Goal: Information Seeking & Learning: Learn about a topic

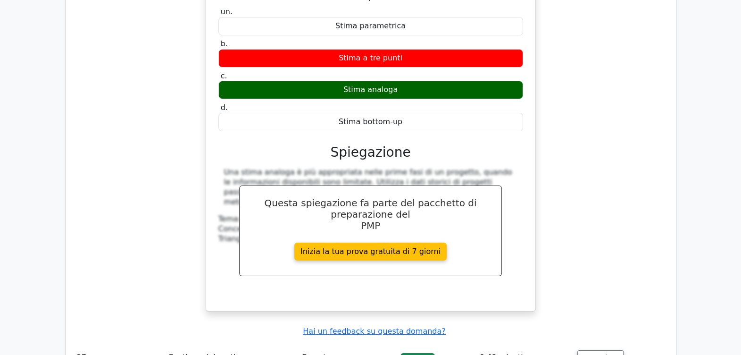
scroll to position [4681, 0]
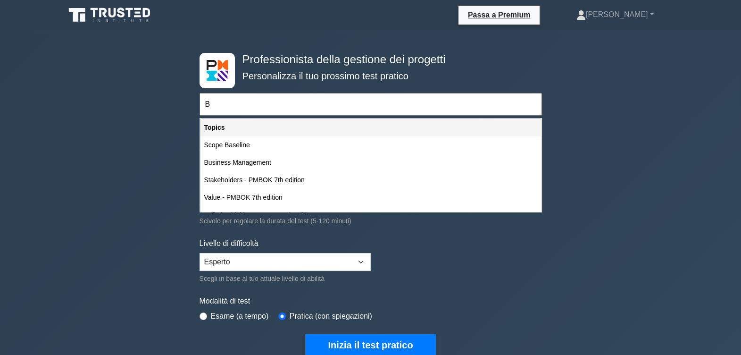
type input "BU"
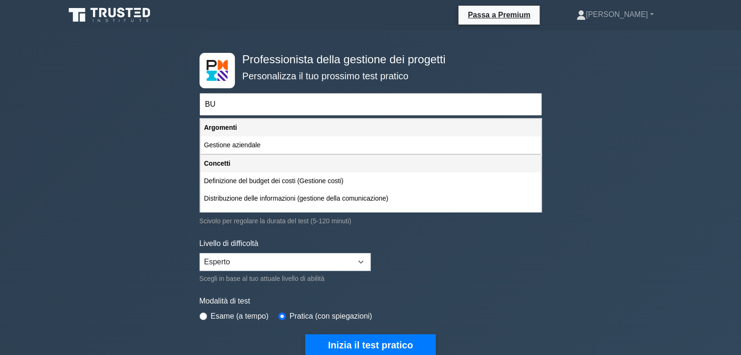
drag, startPoint x: 217, startPoint y: 107, endPoint x: 160, endPoint y: 109, distance: 57.1
click at [160, 109] on div "Professionista della gestione dei progetti Personalizza il tuo prossimo test pr…" at bounding box center [370, 344] width 741 height 628
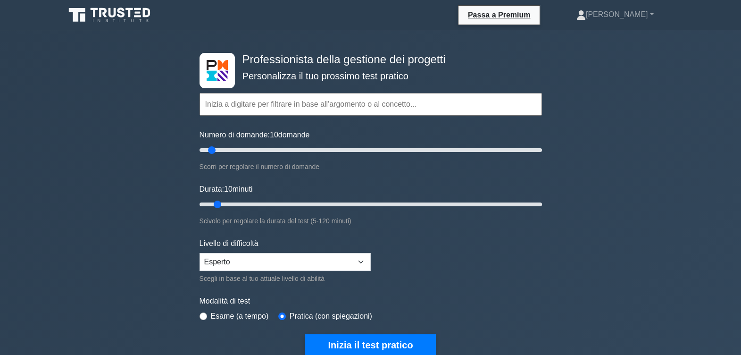
click at [208, 102] on input "text" at bounding box center [371, 104] width 343 height 23
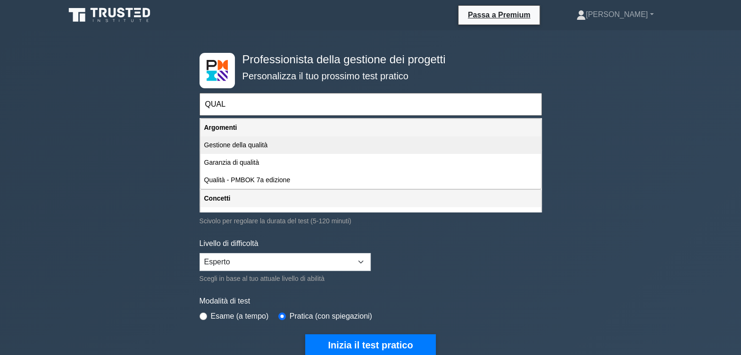
click at [248, 143] on div "Gestione della qualità" at bounding box center [371, 144] width 341 height 17
type input "Gestione della qualità"
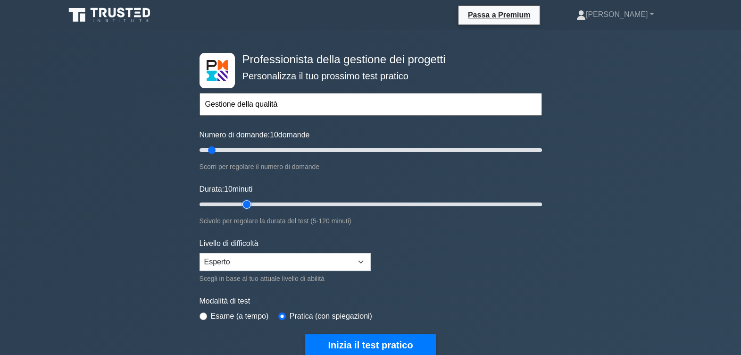
type input "20"
click at [240, 201] on input "Durata: 10 minuti" at bounding box center [371, 204] width 343 height 11
type input "15"
click at [236, 205] on input "Durata: 15 minuti" at bounding box center [371, 204] width 343 height 11
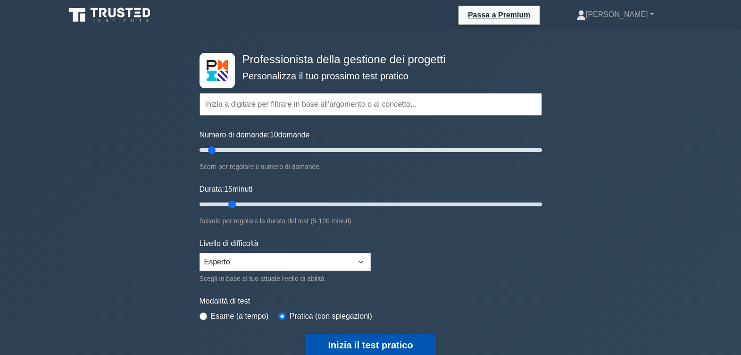
click at [344, 341] on button "Inizia il test pratico" at bounding box center [370, 345] width 130 height 22
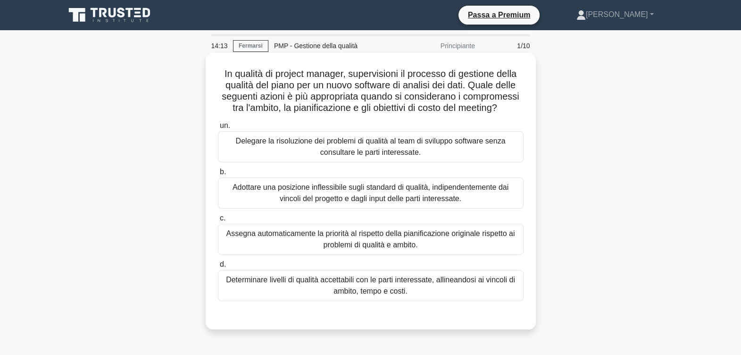
click at [400, 290] on div "Determinare livelli di qualità accettabili con le parti interessate, allineando…" at bounding box center [371, 285] width 306 height 31
click at [218, 268] on input "d. Determinare livelli di qualità accettabili con le parti interessate, allinea…" at bounding box center [218, 264] width 0 height 6
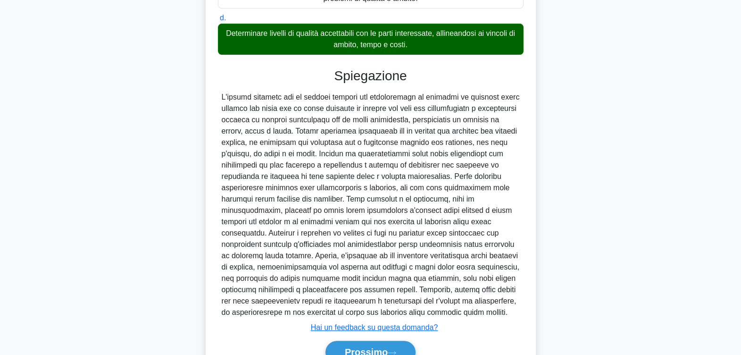
scroll to position [294, 0]
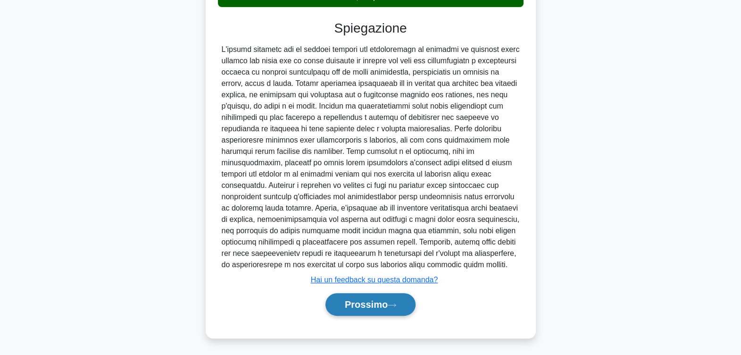
click at [362, 295] on button "Prossimo" at bounding box center [371, 304] width 90 height 23
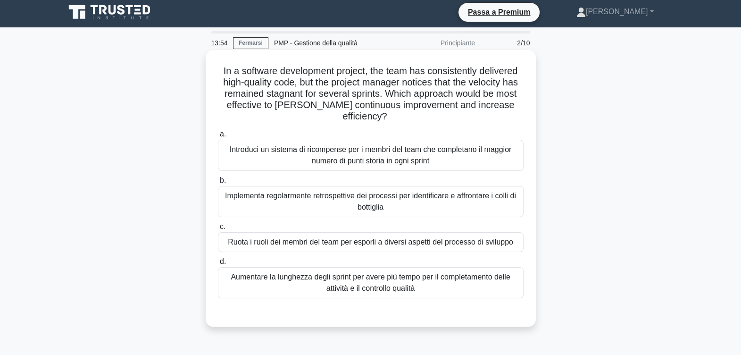
scroll to position [0, 0]
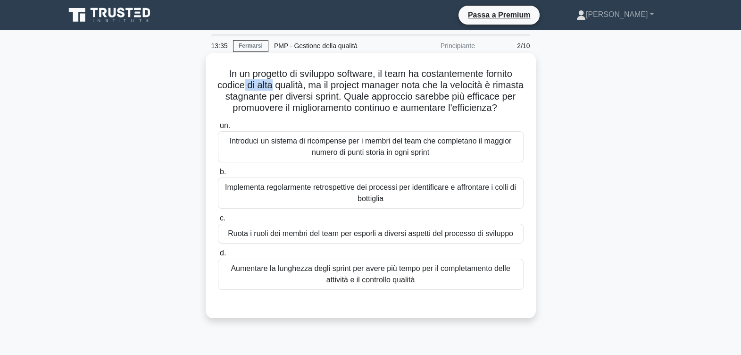
drag, startPoint x: 256, startPoint y: 85, endPoint x: 286, endPoint y: 87, distance: 29.8
click at [286, 87] on font "In un progetto di sviluppo software, il team ha costantemente fornito codice di…" at bounding box center [371, 90] width 306 height 44
drag, startPoint x: 261, startPoint y: 97, endPoint x: 393, endPoint y: 99, distance: 132.1
click at [393, 99] on font "In un progetto di sviluppo software, il team ha costantemente fornito codice di…" at bounding box center [371, 90] width 306 height 44
drag, startPoint x: 286, startPoint y: 110, endPoint x: 478, endPoint y: 116, distance: 191.7
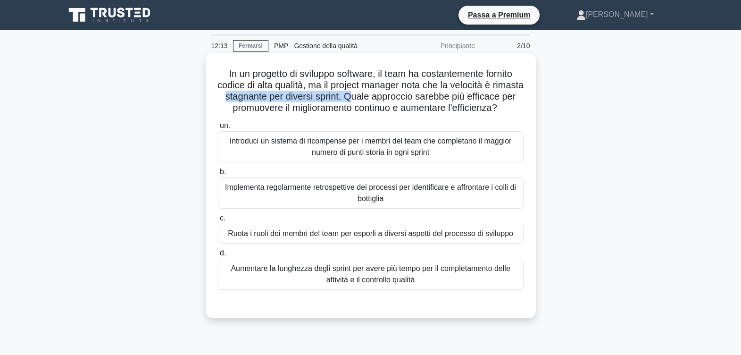
click at [478, 114] on h5 "In un progetto di sviluppo software, il team ha costantemente fornito codice di…" at bounding box center [371, 91] width 308 height 46
click at [408, 159] on div "Introduci un sistema di ricompense per i membri del team che completano il magg…" at bounding box center [371, 146] width 306 height 31
click at [218, 129] on input "un. Introduci un sistema di ricompense per i membri del team che completano il …" at bounding box center [218, 126] width 0 height 6
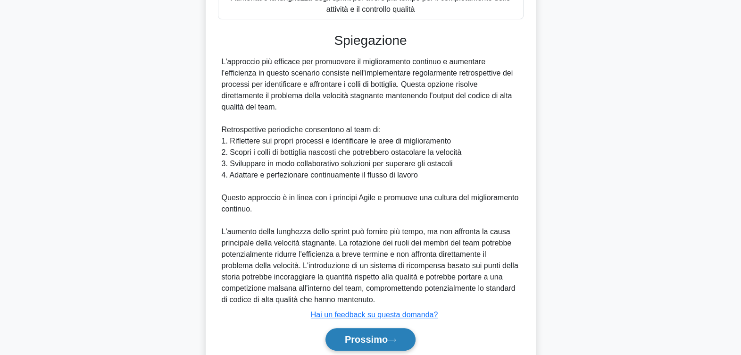
scroll to position [318, 0]
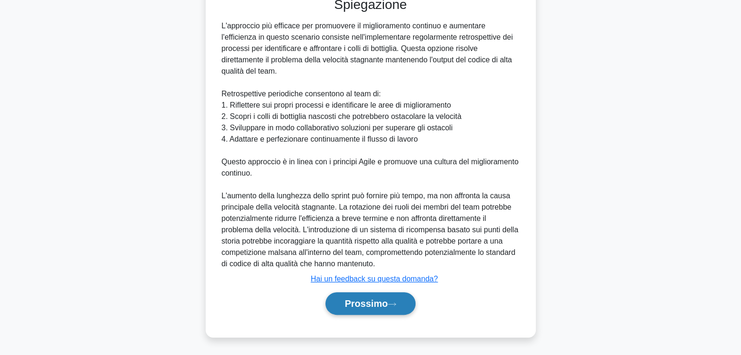
click at [359, 300] on font "Prossimo" at bounding box center [366, 303] width 43 height 10
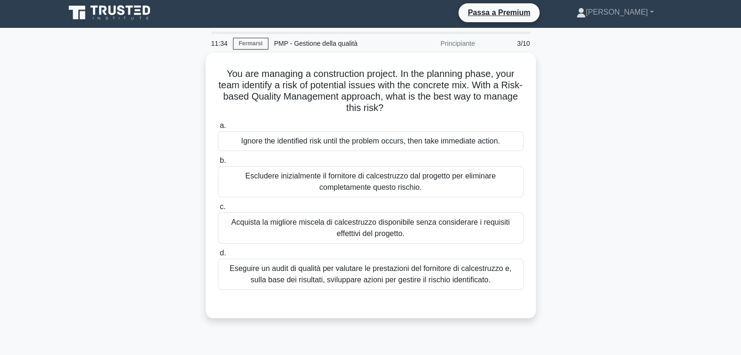
scroll to position [0, 0]
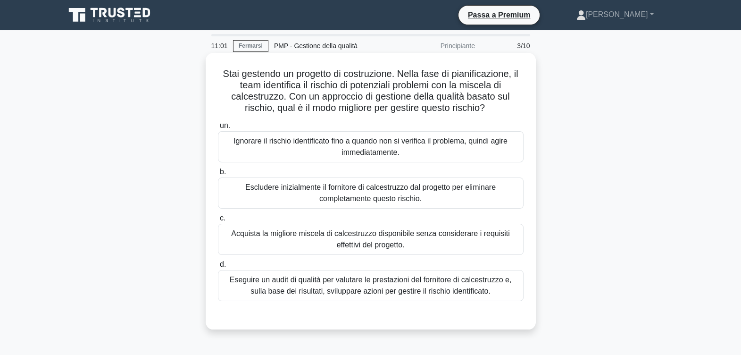
click at [364, 289] on div "Eseguire un audit di qualità per valutare le prestazioni del fornitore di calce…" at bounding box center [371, 285] width 306 height 31
click at [218, 268] on input "d. Eseguire un audit di qualità per valutare le prestazioni del fornitore di ca…" at bounding box center [218, 264] width 0 height 6
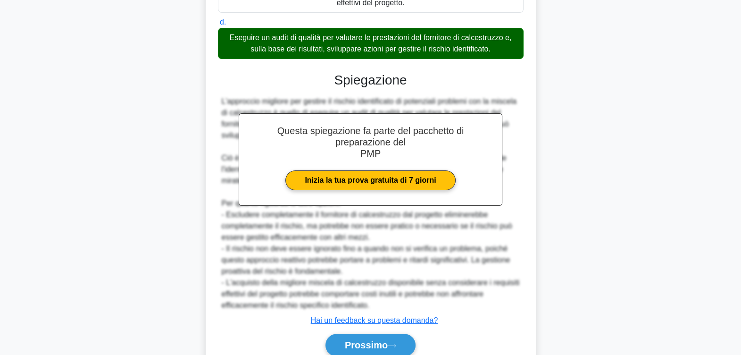
scroll to position [283, 0]
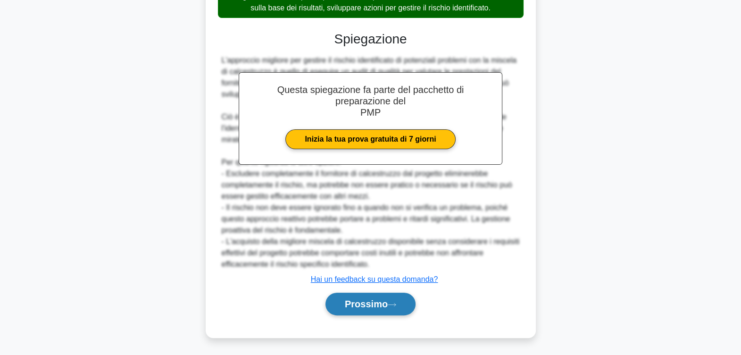
click at [365, 301] on font "Prossimo" at bounding box center [366, 304] width 43 height 10
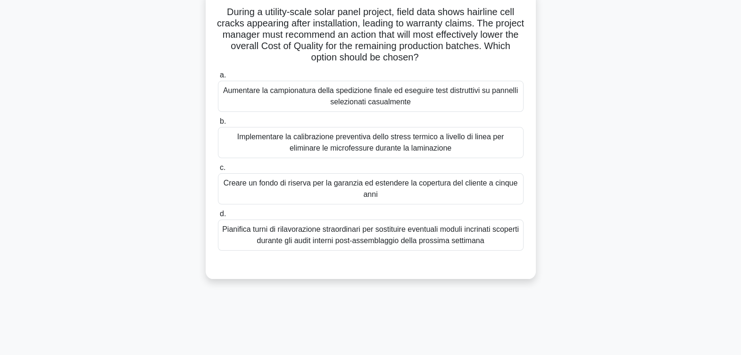
scroll to position [0, 0]
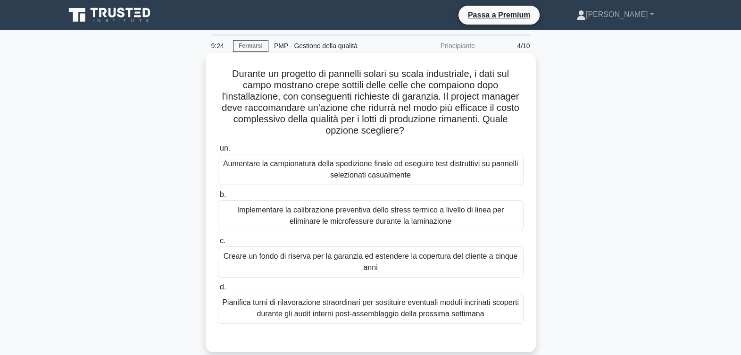
click at [381, 209] on div "Implementare la calibrazione preventiva dello stress termico a livello di linea…" at bounding box center [371, 215] width 306 height 31
click at [218, 198] on input "b. Implementare la calibrazione preventiva dello stress termico a livello di li…" at bounding box center [218, 195] width 0 height 6
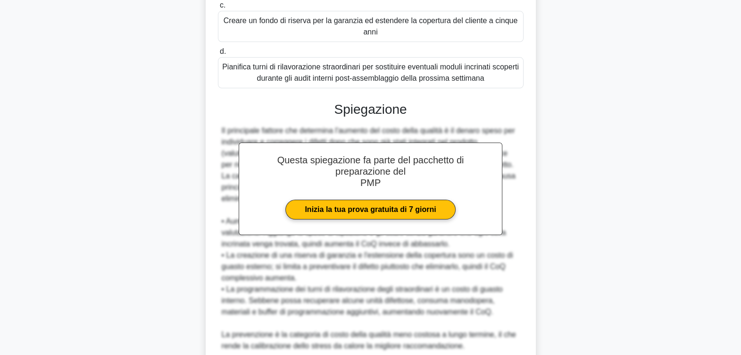
scroll to position [317, 0]
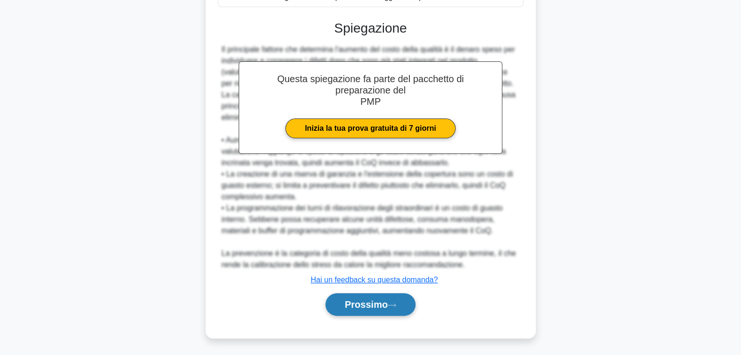
click at [379, 305] on font "Prossimo" at bounding box center [366, 304] width 43 height 10
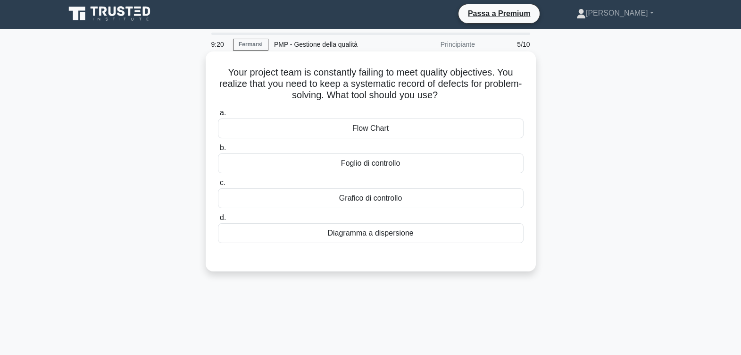
scroll to position [0, 0]
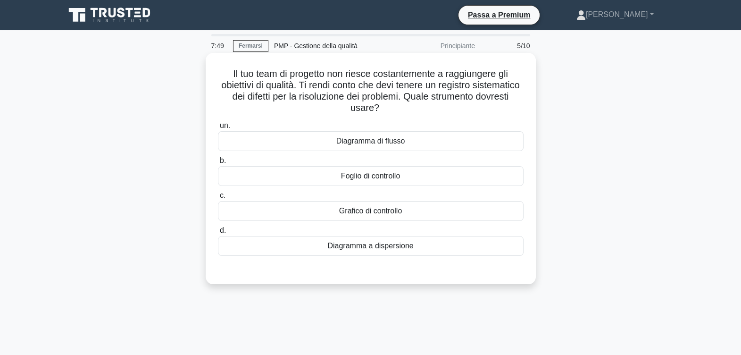
click at [369, 175] on div "Foglio di controllo" at bounding box center [371, 176] width 306 height 20
click at [218, 164] on input "b. Foglio di controllo" at bounding box center [218, 161] width 0 height 6
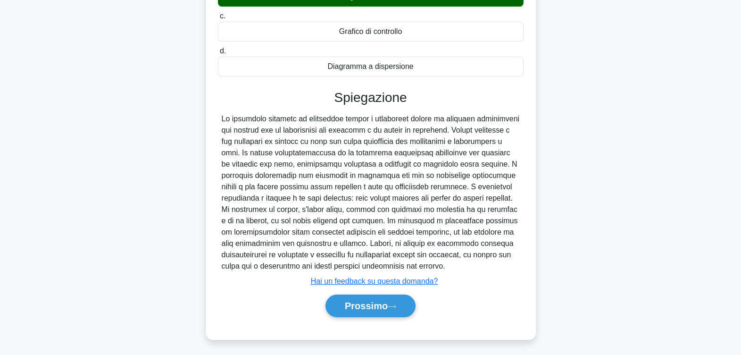
scroll to position [181, 0]
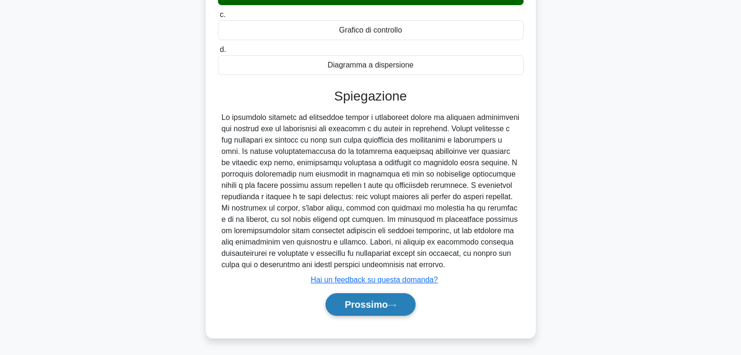
click at [376, 307] on font "Prossimo" at bounding box center [366, 304] width 43 height 10
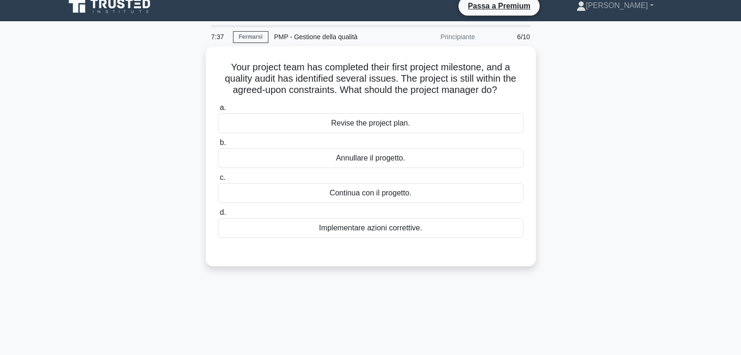
scroll to position [0, 0]
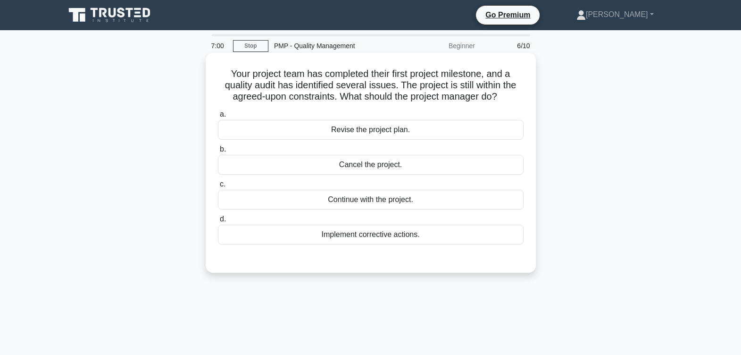
click at [353, 235] on div "Implement corrective actions." at bounding box center [371, 235] width 306 height 20
click at [218, 222] on input "d. Implement corrective actions." at bounding box center [218, 219] width 0 height 6
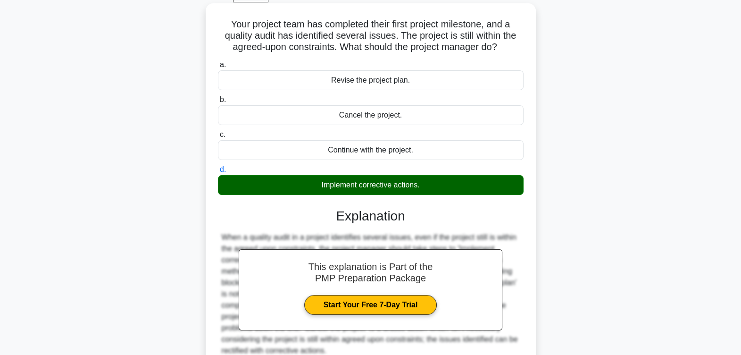
scroll to position [155, 0]
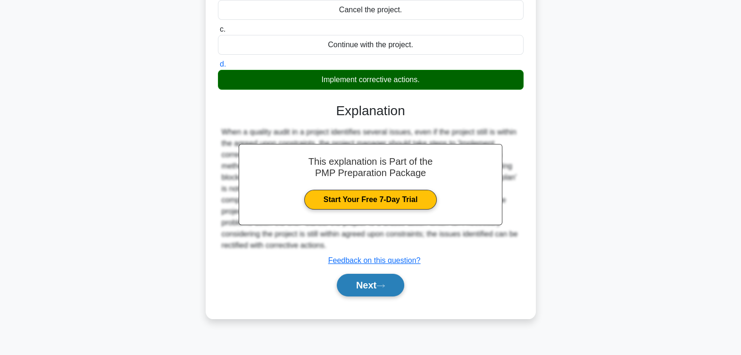
click at [369, 290] on button "Next" at bounding box center [370, 285] width 67 height 23
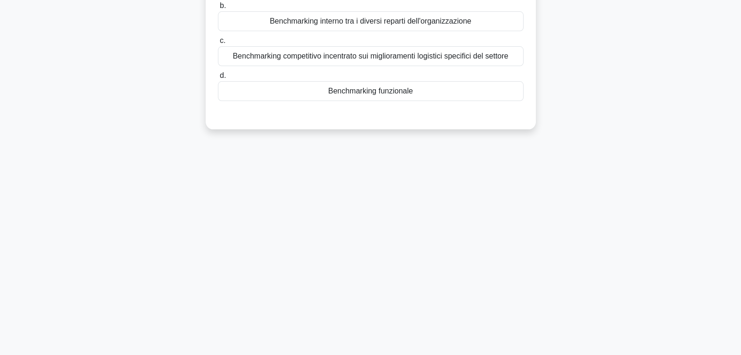
scroll to position [0, 0]
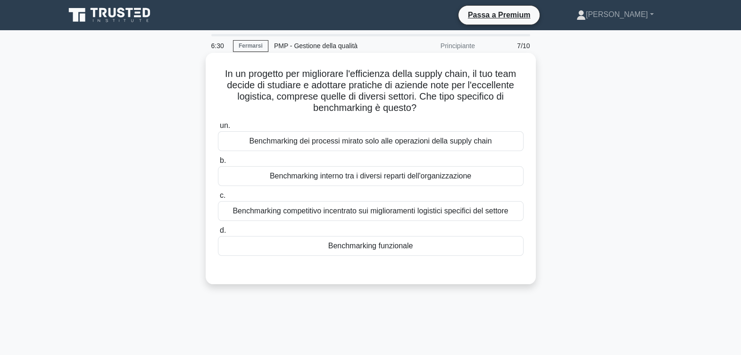
click at [373, 212] on div "Benchmarking competitivo incentrato sui miglioramenti logistici specifici del s…" at bounding box center [371, 211] width 306 height 20
click at [218, 199] on input "c. Benchmarking competitivo incentrato sui miglioramenti logistici specifici de…" at bounding box center [218, 196] width 0 height 6
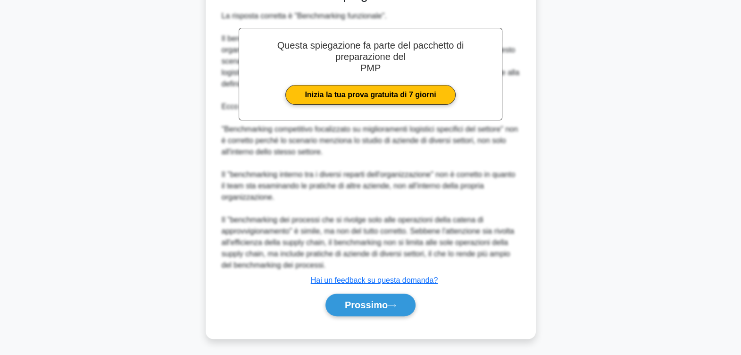
scroll to position [284, 0]
click at [378, 302] on font "Prossimo" at bounding box center [366, 304] width 43 height 10
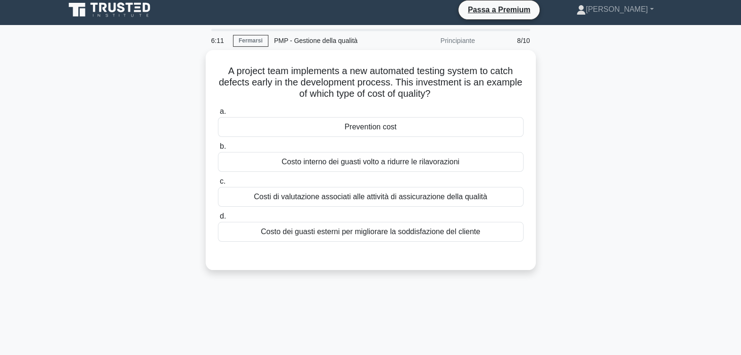
scroll to position [0, 0]
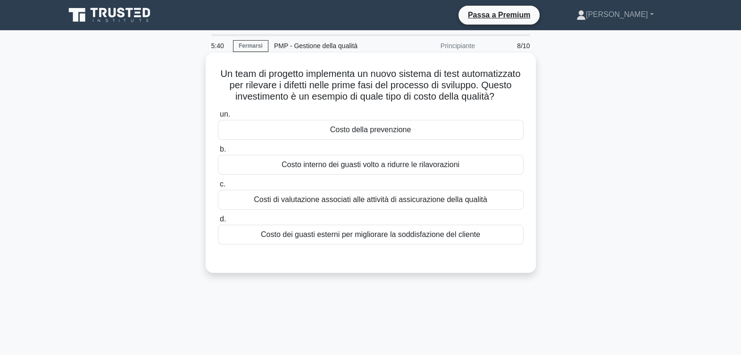
click at [370, 140] on div "Costo della prevenzione" at bounding box center [371, 130] width 306 height 20
click at [218, 117] on input "un. Costo della prevenzione" at bounding box center [218, 114] width 0 height 6
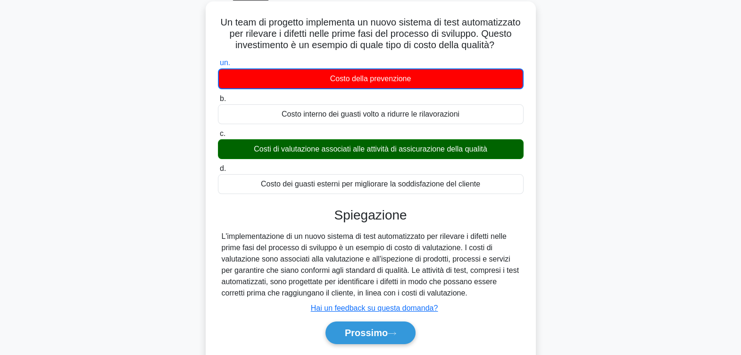
scroll to position [117, 0]
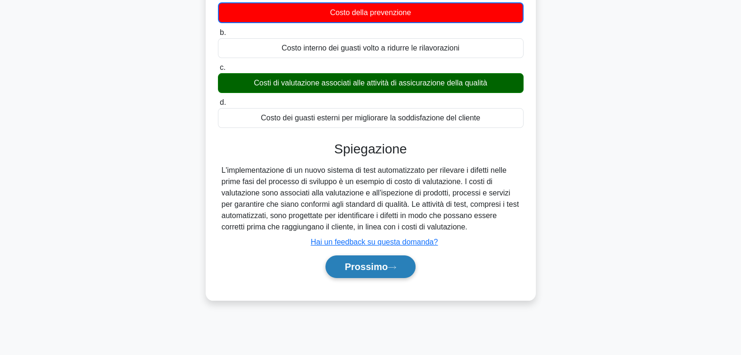
click at [378, 271] on font "Prossimo" at bounding box center [366, 266] width 43 height 10
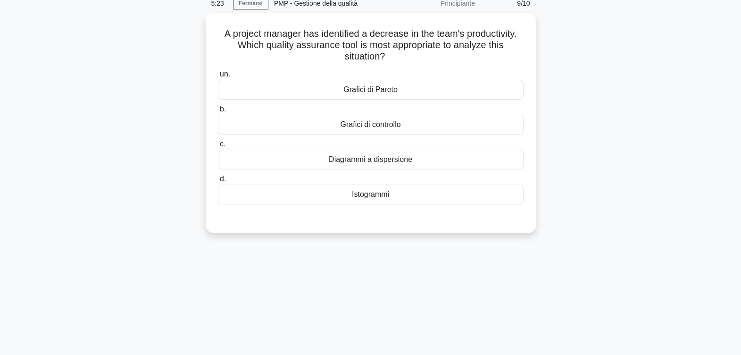
scroll to position [0, 0]
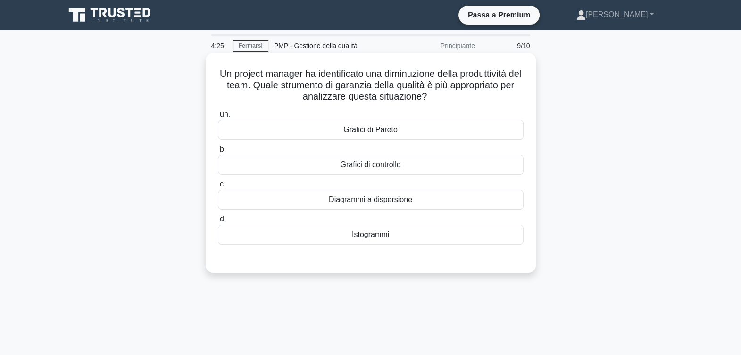
click at [405, 234] on div "Istogrammi" at bounding box center [371, 235] width 306 height 20
click at [218, 222] on input "d. Istogrammi" at bounding box center [218, 219] width 0 height 6
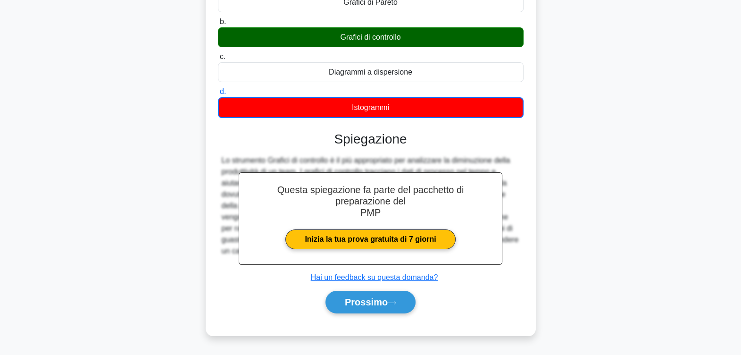
scroll to position [155, 0]
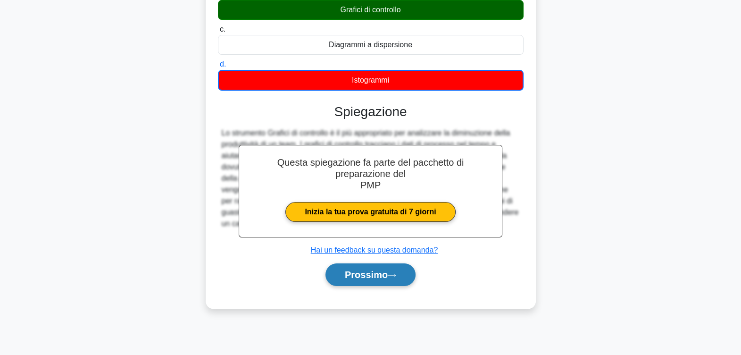
click at [375, 279] on button "Prossimo" at bounding box center [371, 274] width 90 height 23
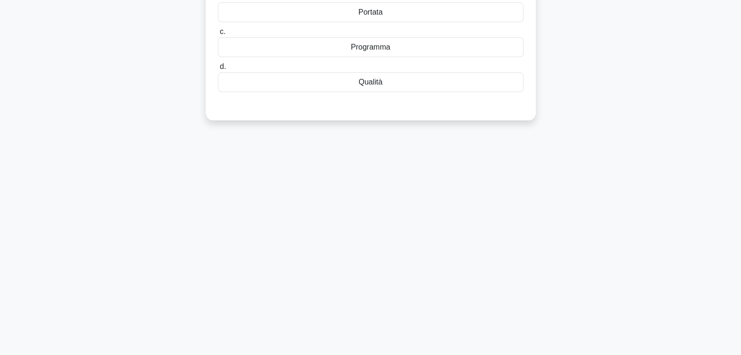
scroll to position [0, 0]
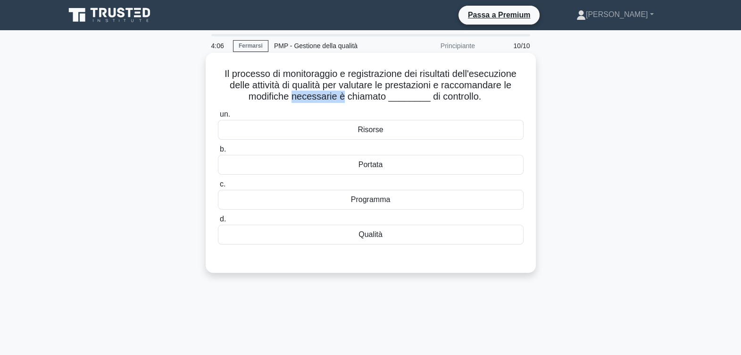
drag, startPoint x: 296, startPoint y: 97, endPoint x: 347, endPoint y: 98, distance: 50.5
click at [347, 98] on font "Il processo di monitoraggio e registrazione dei risultati dell'esecuzione delle…" at bounding box center [371, 84] width 292 height 33
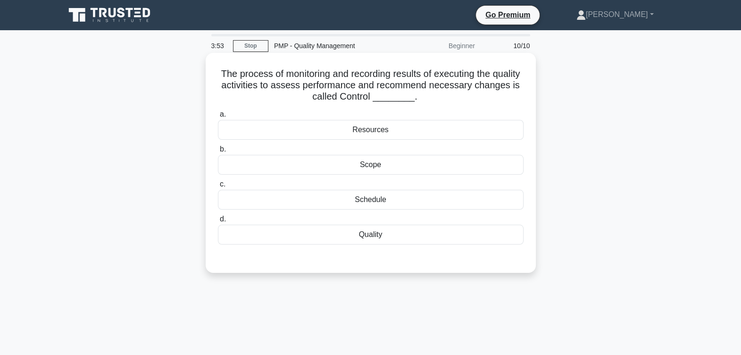
click at [374, 234] on div "Quality" at bounding box center [371, 235] width 306 height 20
click at [218, 222] on input "d. Quality" at bounding box center [218, 219] width 0 height 6
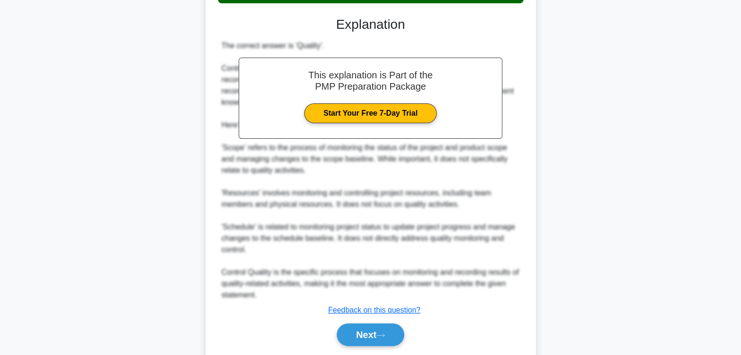
scroll to position [271, 0]
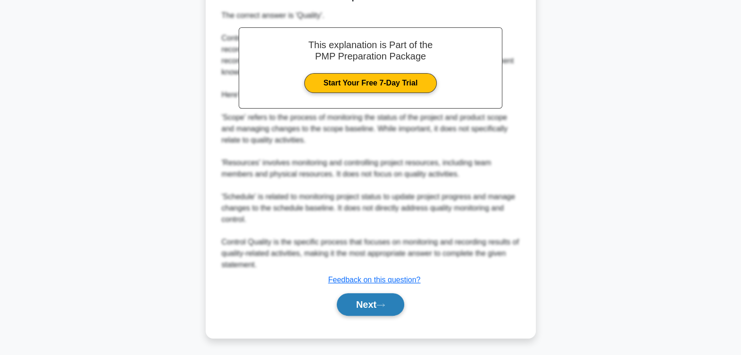
click at [375, 302] on button "Next" at bounding box center [370, 304] width 67 height 23
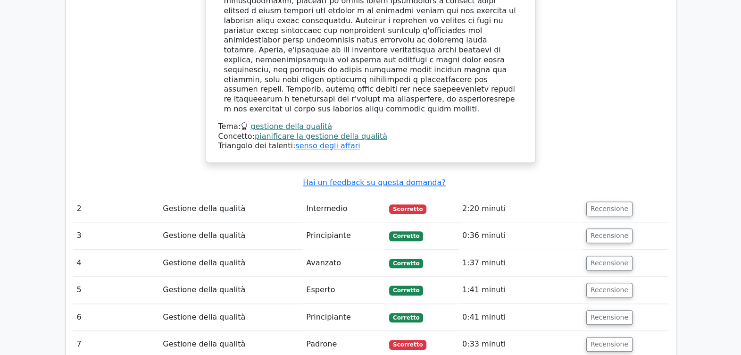
scroll to position [1250, 0]
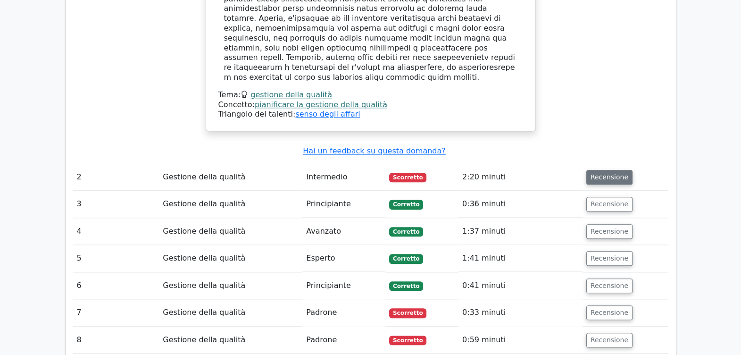
click at [603, 170] on button "Recensione" at bounding box center [610, 177] width 46 height 15
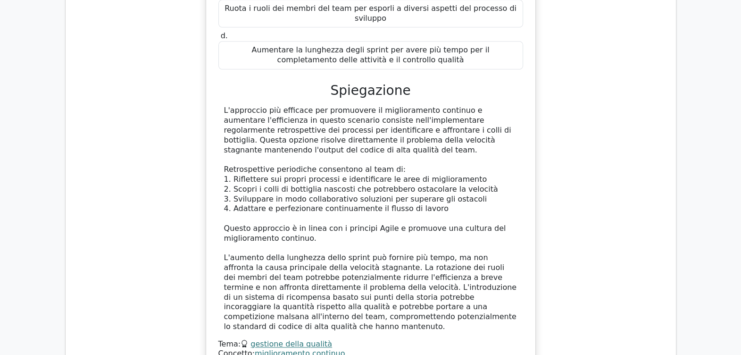
scroll to position [1795, 0]
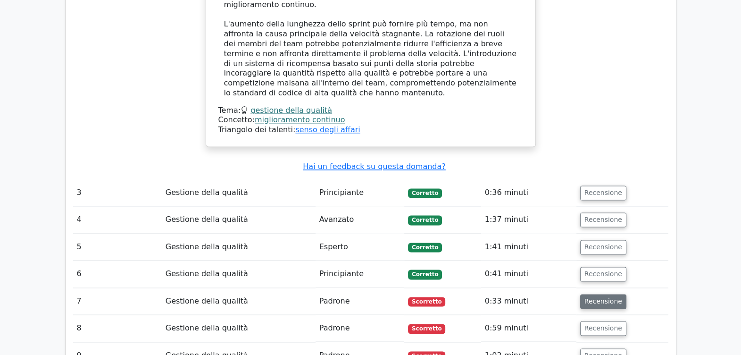
click at [602, 294] on button "Recensione" at bounding box center [603, 301] width 46 height 15
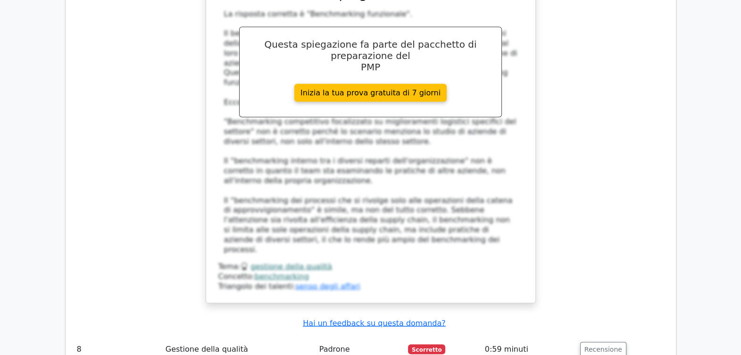
scroll to position [2385, 0]
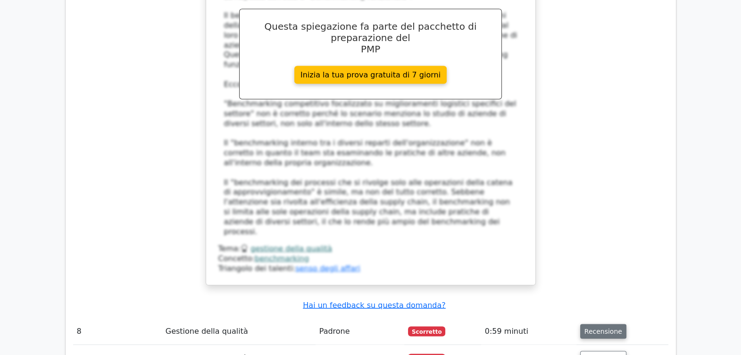
click at [600, 324] on button "Recensione" at bounding box center [603, 331] width 46 height 15
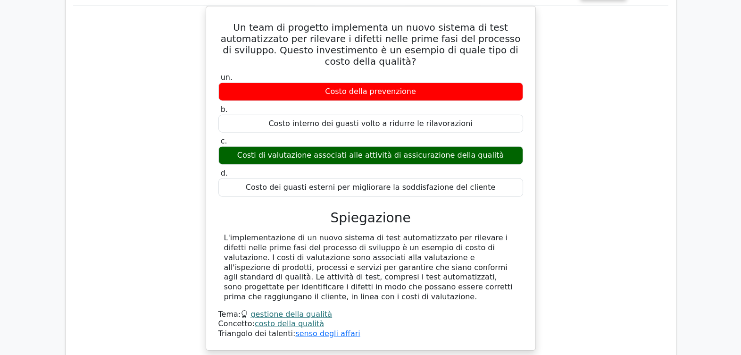
scroll to position [2798, 0]
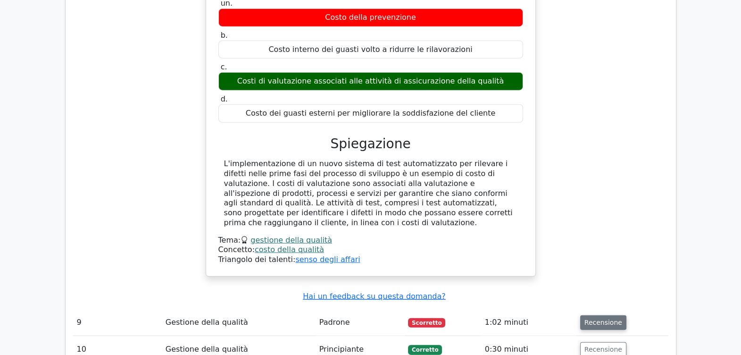
click at [598, 315] on button "Recensione" at bounding box center [603, 322] width 46 height 15
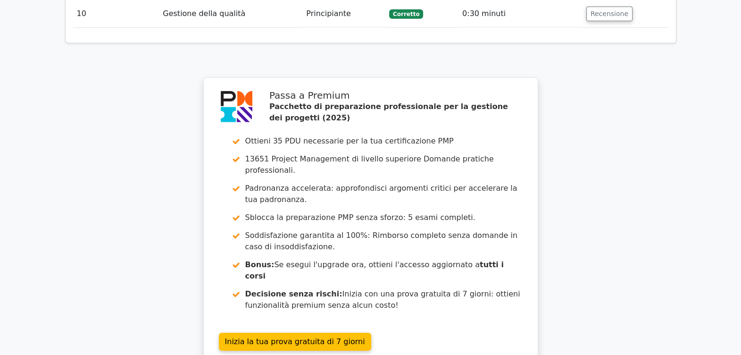
scroll to position [3593, 0]
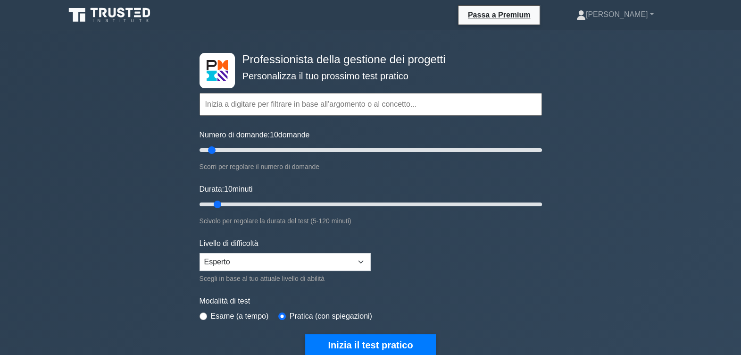
click at [244, 111] on input "text" at bounding box center [371, 104] width 343 height 23
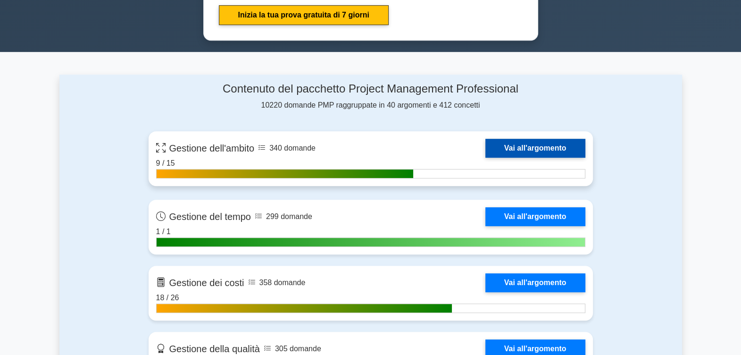
scroll to position [708, 0]
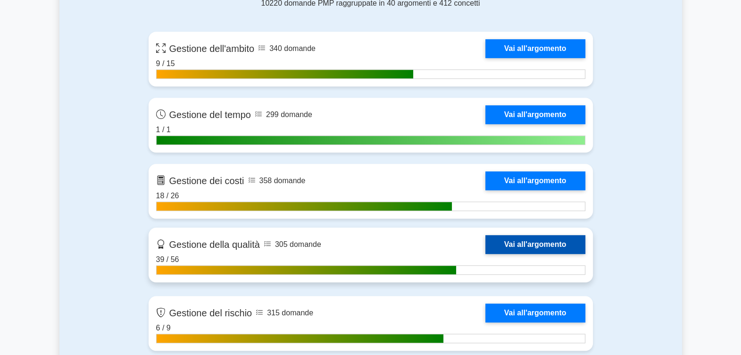
click at [523, 235] on link "Vai all'argomento" at bounding box center [536, 244] width 100 height 19
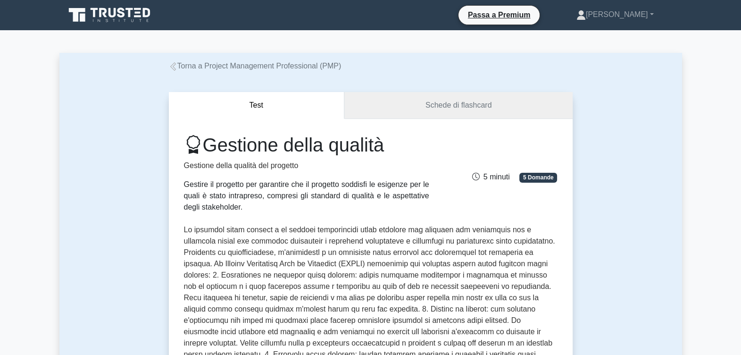
click at [434, 101] on link "Schede di flashcard" at bounding box center [458, 105] width 228 height 27
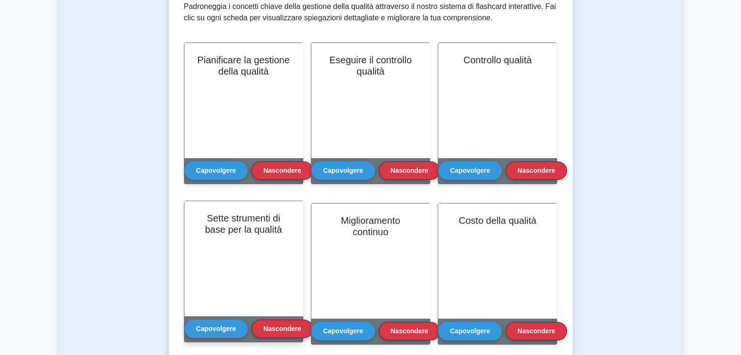
scroll to position [177, 0]
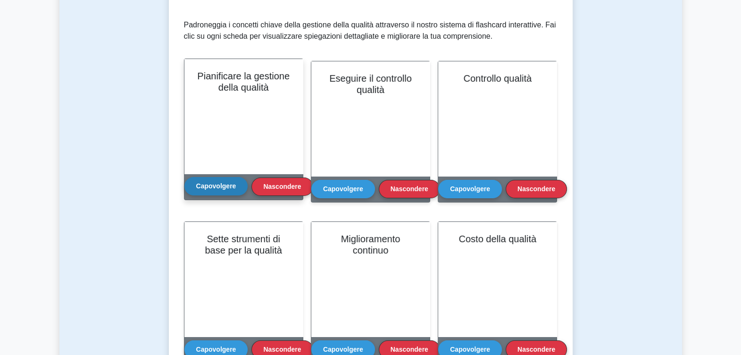
click at [220, 184] on button "Capovolgere" at bounding box center [216, 186] width 64 height 18
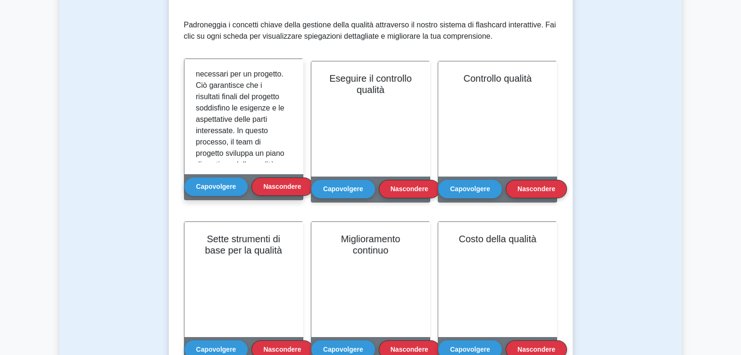
scroll to position [59, 0]
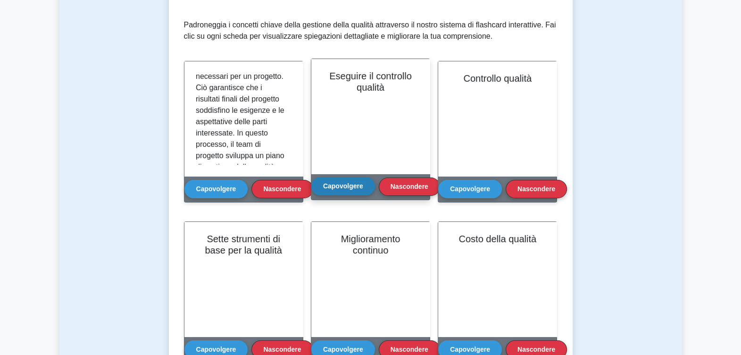
click at [343, 183] on button "Capovolgere" at bounding box center [343, 186] width 64 height 18
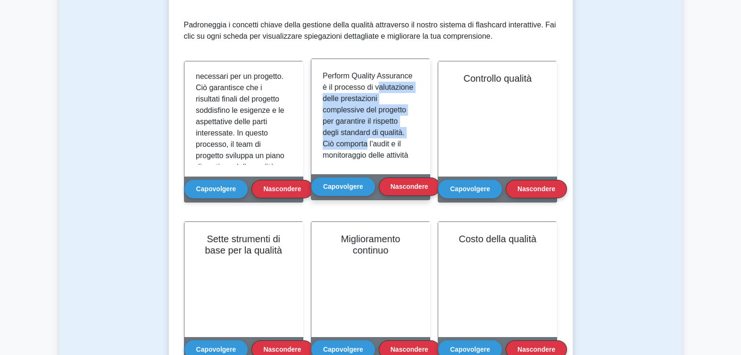
drag, startPoint x: 327, startPoint y: 100, endPoint x: 407, endPoint y: 142, distance: 90.1
click at [407, 142] on p "Perform Quality Assurance è il processo di valutazione delle prestazioni comple…" at bounding box center [369, 240] width 92 height 340
drag, startPoint x: 407, startPoint y: 142, endPoint x: 410, endPoint y: 106, distance: 36.0
click at [411, 106] on p "Perform Quality Assurance è il processo di valutazione delle prestazioni comple…" at bounding box center [369, 240] width 92 height 340
click at [349, 102] on p "Perform Quality Assurance è il processo di valutazione delle prestazioni comple…" at bounding box center [369, 240] width 92 height 340
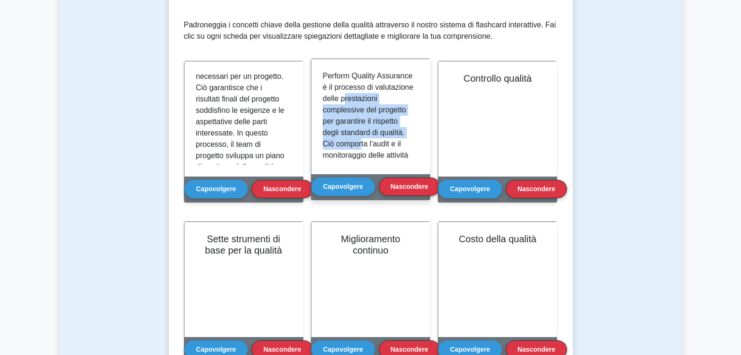
drag, startPoint x: 327, startPoint y: 109, endPoint x: 395, endPoint y: 142, distance: 75.1
click at [395, 142] on p "Perform Quality Assurance è il processo di valutazione delle prestazioni comple…" at bounding box center [369, 240] width 92 height 340
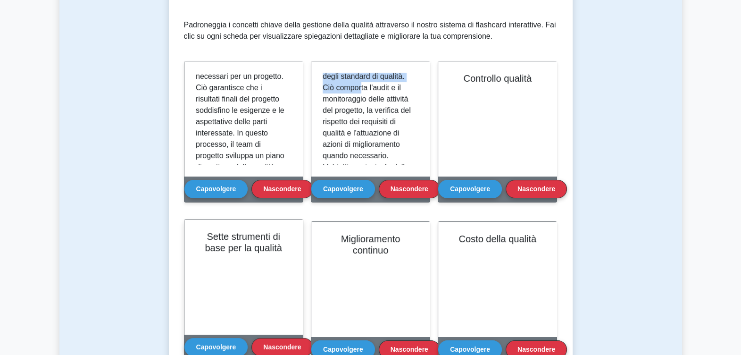
scroll to position [177, 0]
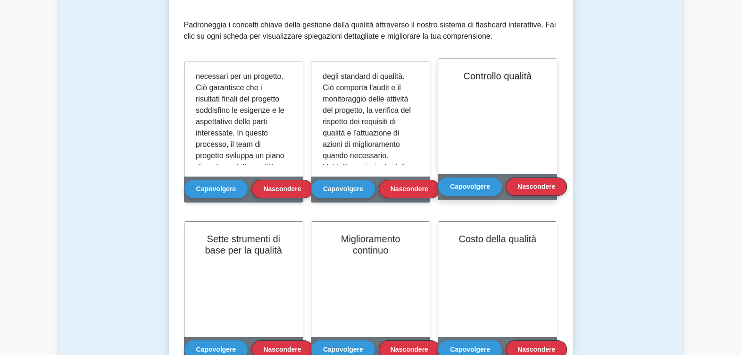
click at [505, 101] on div "Controllo qualità" at bounding box center [497, 116] width 118 height 115
click at [469, 184] on button "Capovolgere" at bounding box center [470, 186] width 64 height 18
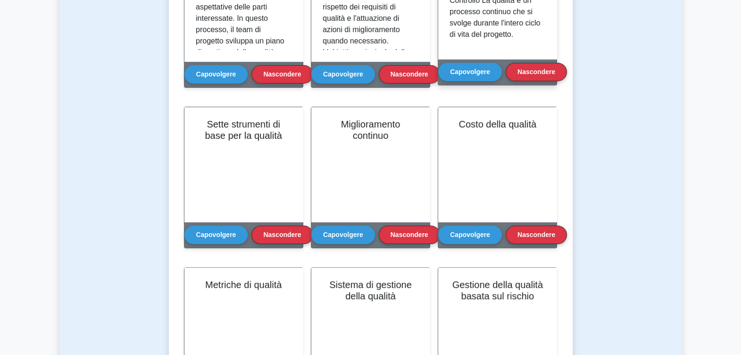
scroll to position [295, 0]
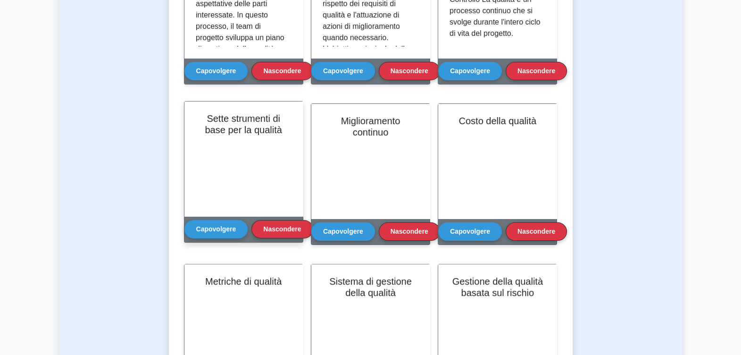
click at [247, 150] on div "Sette strumenti di base per la qualità" at bounding box center [243, 158] width 118 height 115
click at [221, 227] on button "Capovolgere" at bounding box center [216, 228] width 64 height 18
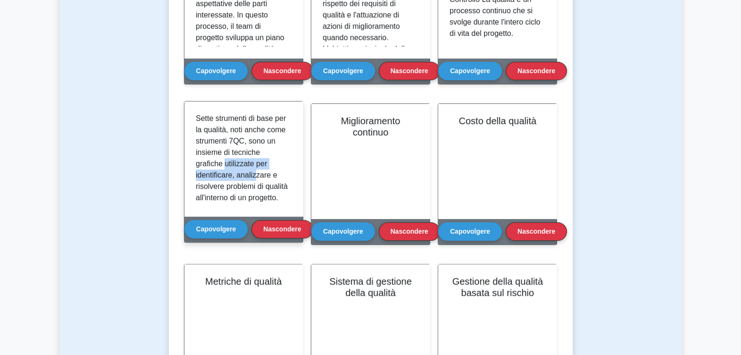
drag, startPoint x: 226, startPoint y: 165, endPoint x: 256, endPoint y: 176, distance: 32.3
click at [256, 176] on p "Sette strumenti di base per la qualità, noti anche come strumenti 7QC, sono un …" at bounding box center [242, 322] width 92 height 419
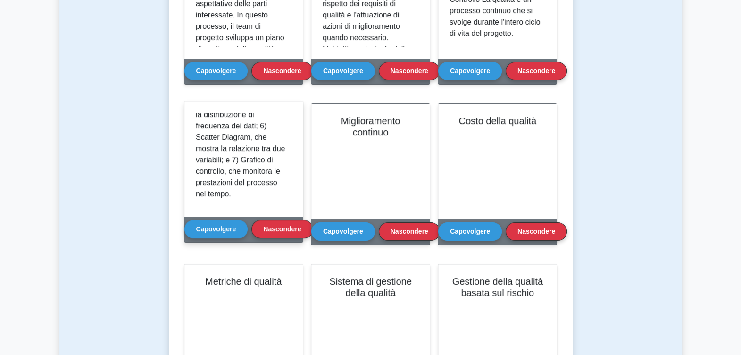
scroll to position [345, 0]
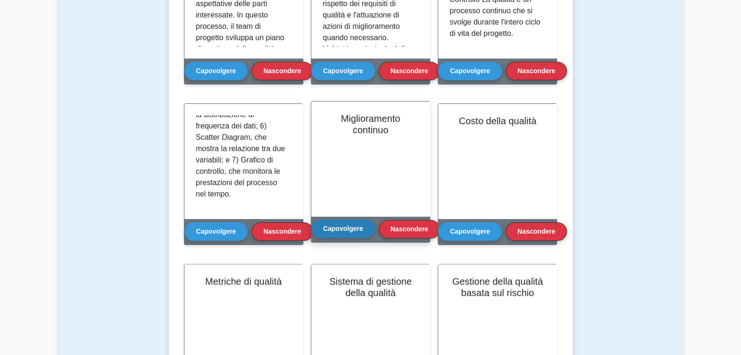
click at [342, 225] on button "Capovolgere" at bounding box center [343, 228] width 64 height 18
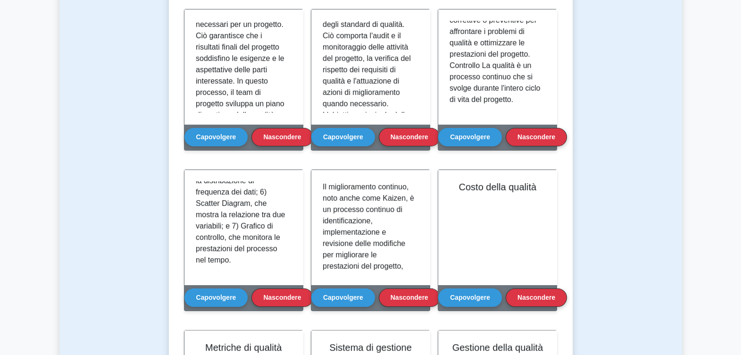
scroll to position [235, 0]
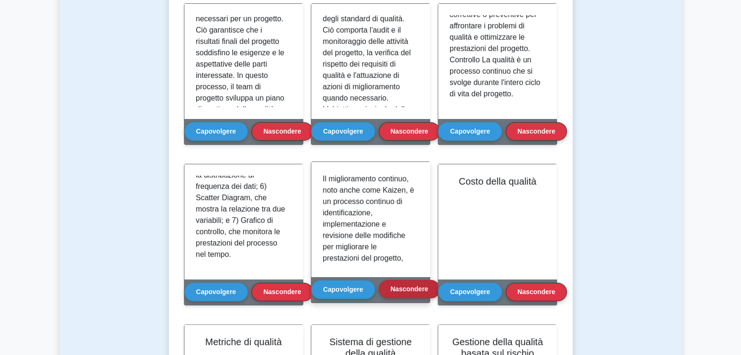
click at [411, 290] on button "Nascondere" at bounding box center [409, 289] width 61 height 18
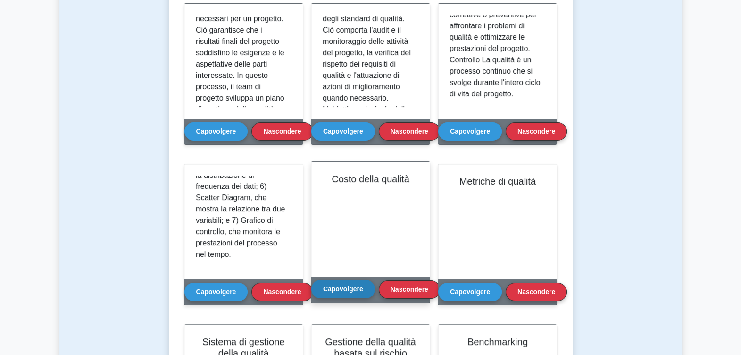
click at [338, 289] on button "Capovolgere" at bounding box center [343, 289] width 64 height 18
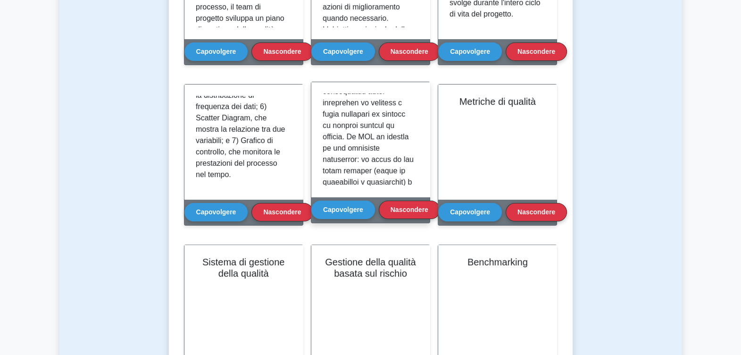
scroll to position [59, 0]
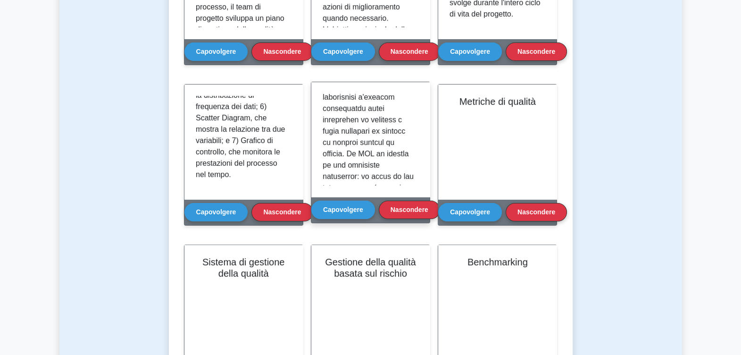
click at [358, 168] on p at bounding box center [369, 346] width 92 height 623
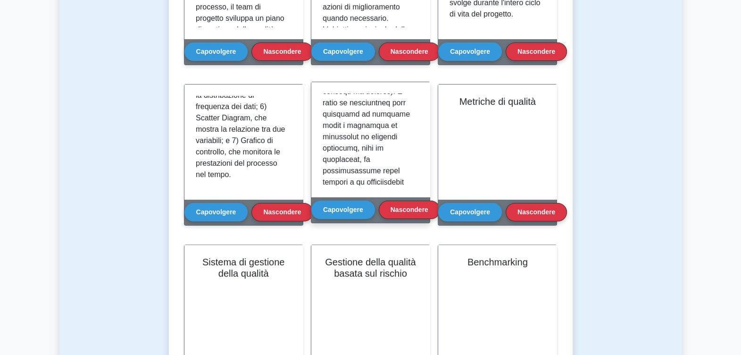
click at [363, 161] on p at bounding box center [369, 204] width 92 height 623
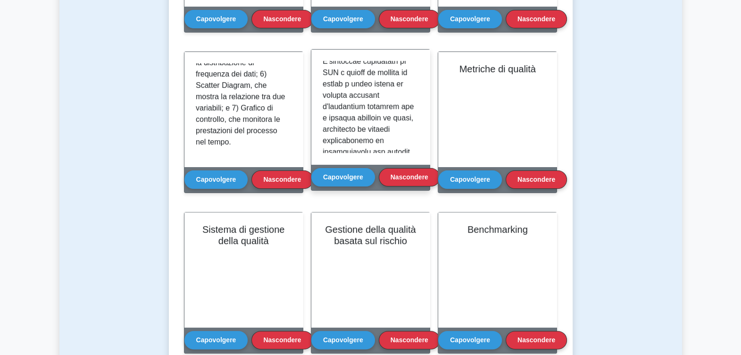
scroll to position [373, 0]
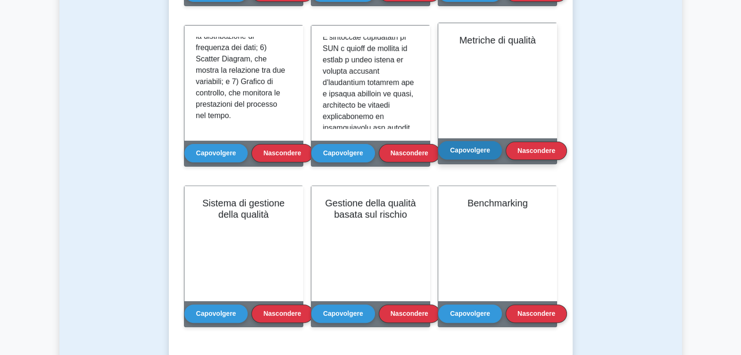
click at [478, 148] on button "Capovolgere" at bounding box center [470, 150] width 64 height 18
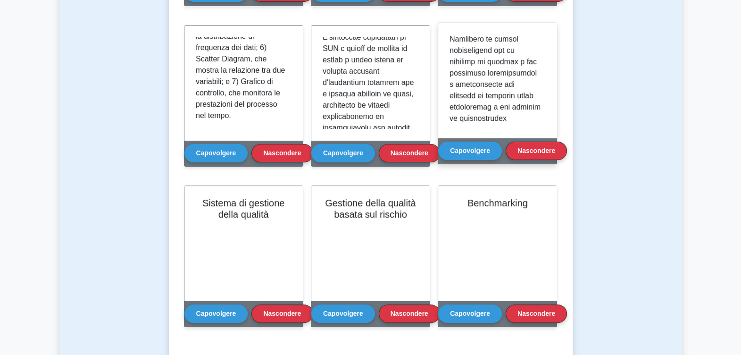
scroll to position [412, 0]
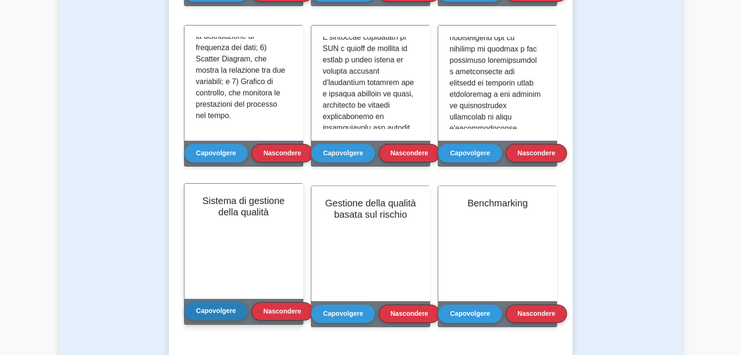
click at [217, 310] on button "Capovolgere" at bounding box center [216, 311] width 64 height 18
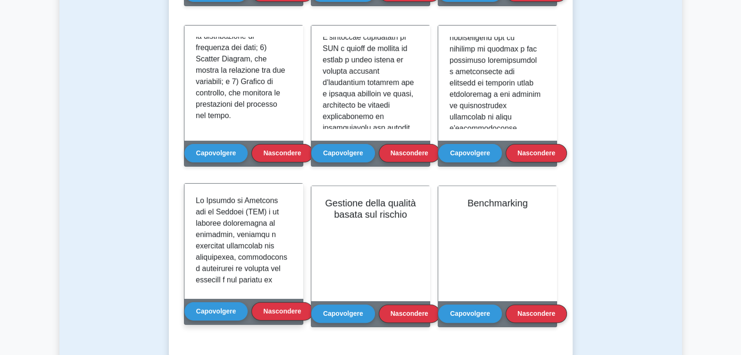
scroll to position [59, 0]
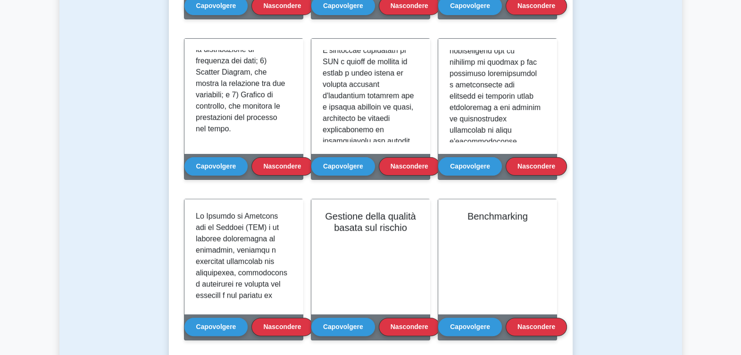
scroll to position [432, 0]
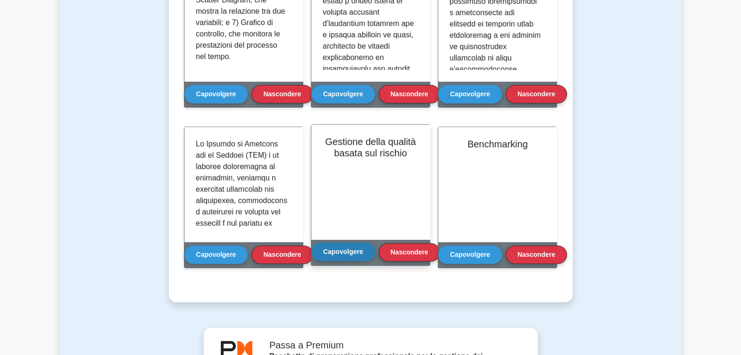
click at [351, 247] on button "Capovolgere" at bounding box center [343, 252] width 64 height 18
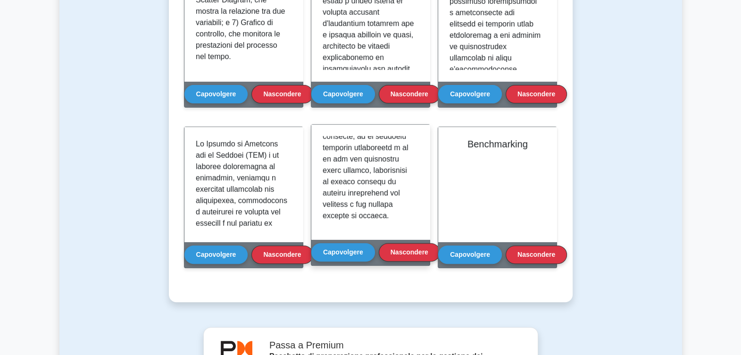
scroll to position [491, 0]
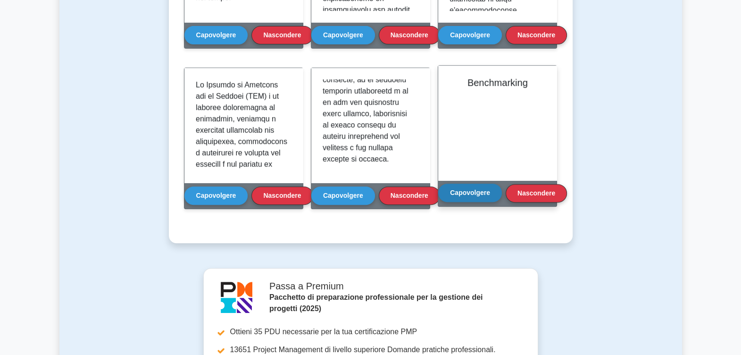
click at [457, 193] on button "Capovolgere" at bounding box center [470, 193] width 64 height 18
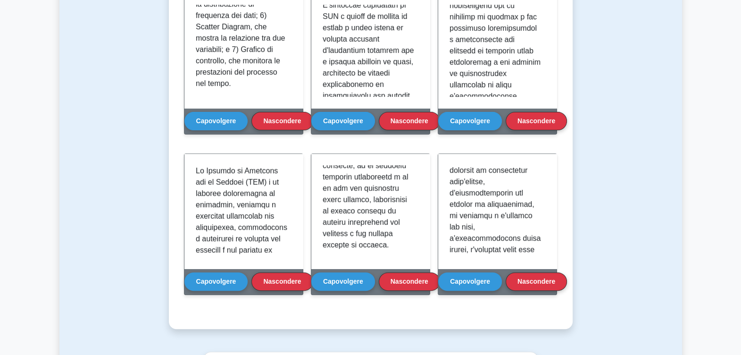
scroll to position [314, 0]
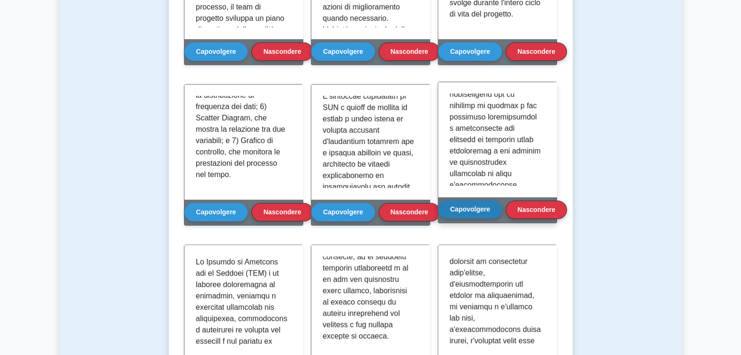
click at [469, 208] on button "Capovolgere" at bounding box center [470, 209] width 64 height 18
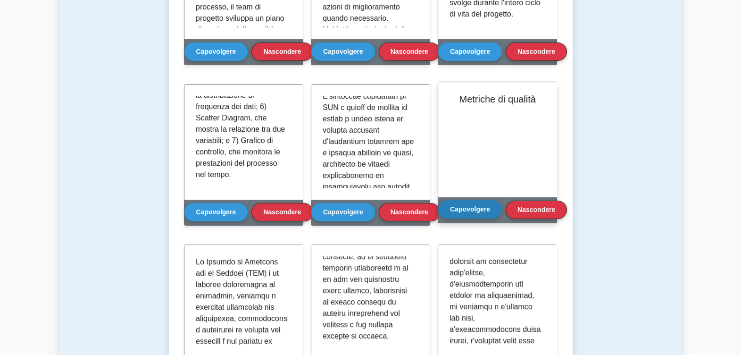
click at [469, 208] on button "Capovolgere" at bounding box center [470, 209] width 64 height 18
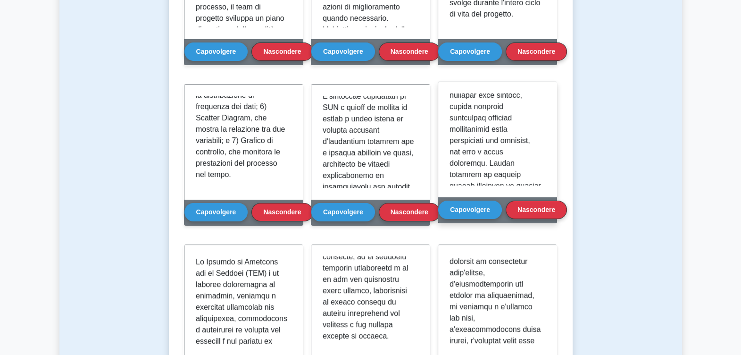
scroll to position [0, 0]
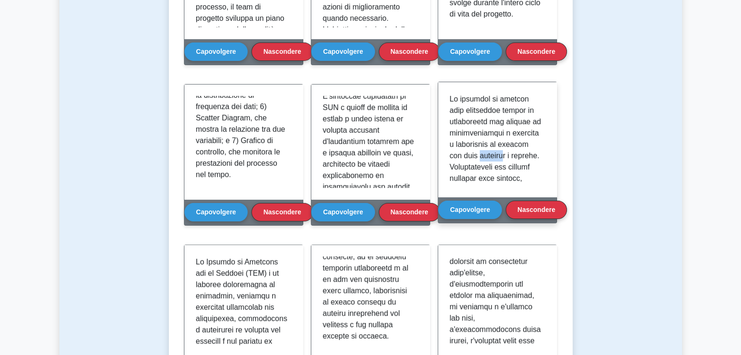
drag, startPoint x: 465, startPoint y: 159, endPoint x: 491, endPoint y: 160, distance: 25.5
click at [491, 160] on p at bounding box center [496, 348] width 92 height 510
drag, startPoint x: 491, startPoint y: 160, endPoint x: 485, endPoint y: 168, distance: 9.8
click at [486, 168] on p at bounding box center [496, 348] width 92 height 510
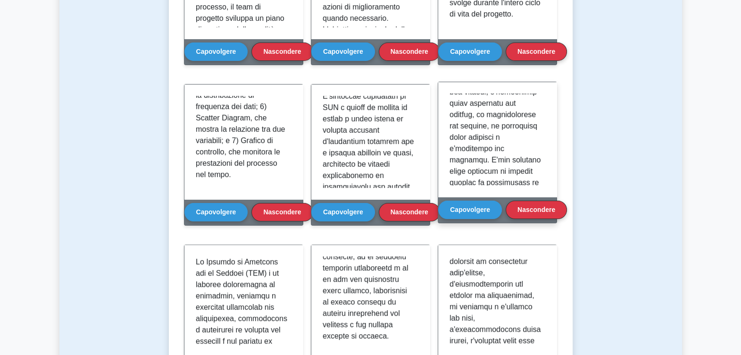
scroll to position [212, 0]
